Goal: Task Accomplishment & Management: Use online tool/utility

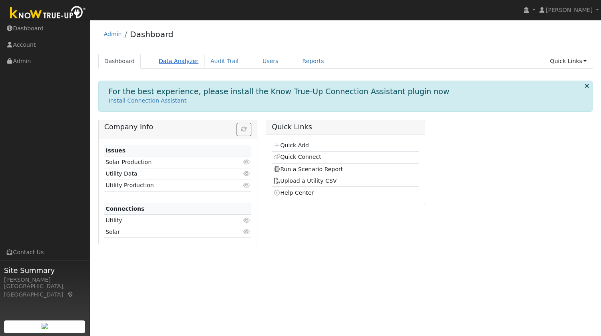
click at [173, 58] on link "Data Analyzer" at bounding box center [179, 61] width 52 height 15
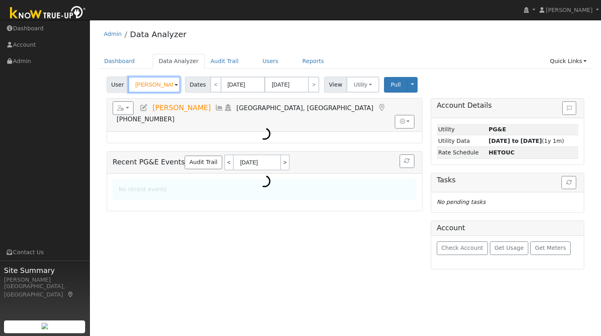
click at [149, 85] on input "[PERSON_NAME]" at bounding box center [154, 85] width 52 height 16
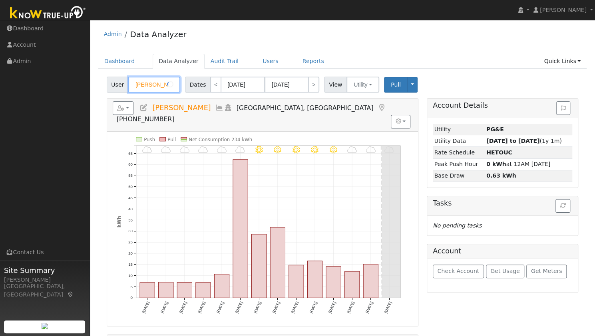
click at [149, 85] on input "[PERSON_NAME]" at bounding box center [154, 85] width 52 height 16
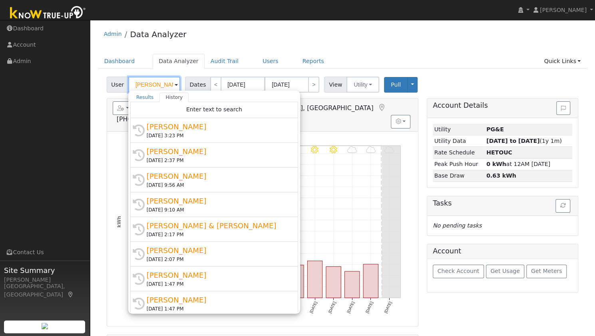
click at [149, 85] on input "[PERSON_NAME]" at bounding box center [154, 85] width 52 height 16
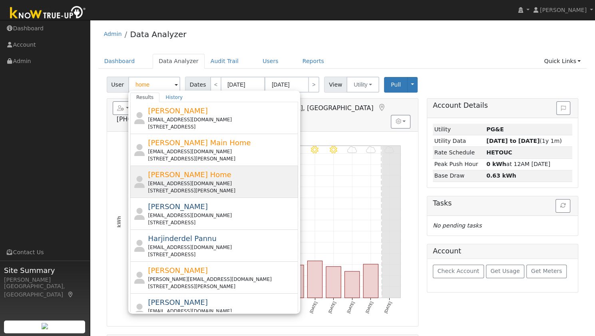
click at [183, 187] on div "[STREET_ADDRESS][PERSON_NAME]" at bounding box center [222, 190] width 148 height 7
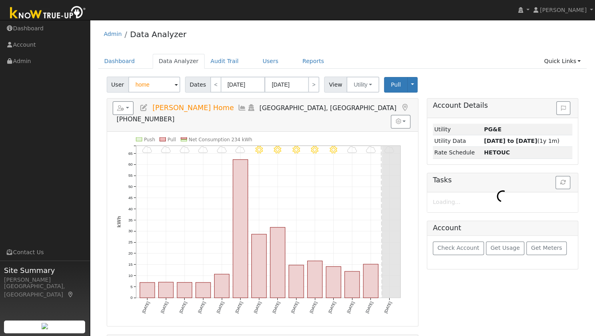
type input "[PERSON_NAME] Home"
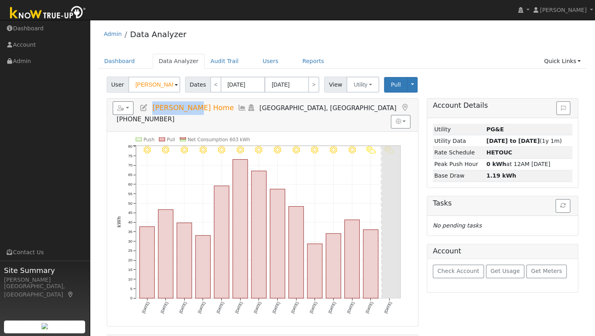
drag, startPoint x: 194, startPoint y: 108, endPoint x: 152, endPoint y: 106, distance: 42.4
click at [152, 106] on span "[PERSON_NAME] Home" at bounding box center [192, 108] width 81 height 8
copy span "[PERSON_NAME] Home"
click at [1, 183] on ul "Navigation Dashboard Account Admin Links Contact Us" at bounding box center [45, 188] width 90 height 336
click at [128, 103] on button "button" at bounding box center [123, 108] width 21 height 14
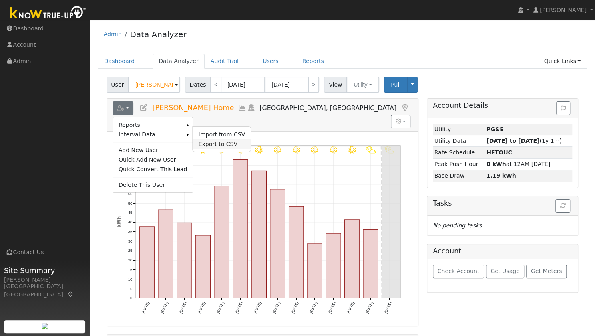
click at [193, 144] on link "Export to CSV" at bounding box center [222, 144] width 58 height 10
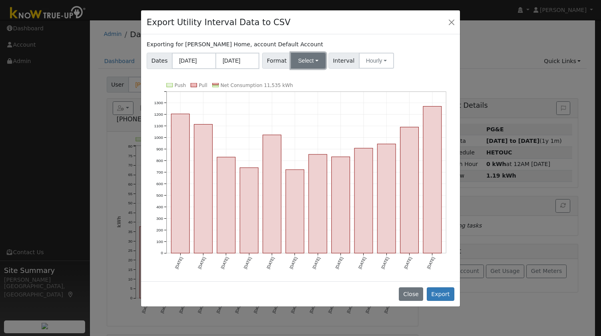
click at [304, 61] on button "Select" at bounding box center [308, 61] width 35 height 16
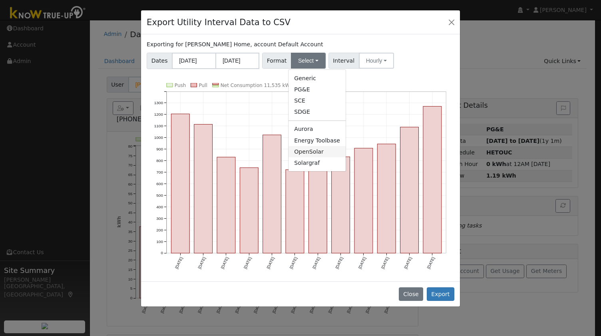
click at [314, 149] on link "OpenSolar" at bounding box center [316, 151] width 57 height 11
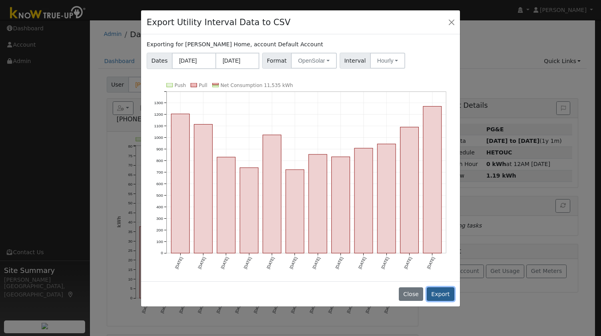
click at [438, 288] on button "Export" at bounding box center [441, 295] width 28 height 14
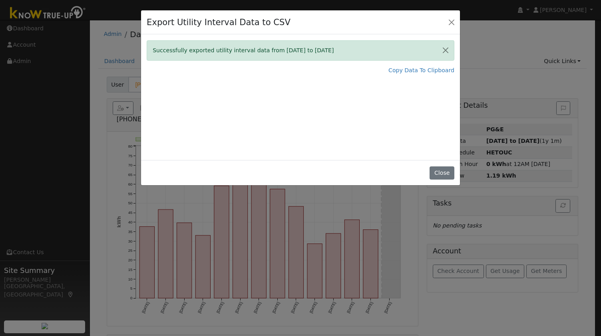
click at [118, 45] on div "Export Utility Interval Data to CSV Successfully exported utility interval data…" at bounding box center [300, 168] width 601 height 336
